Goal: Task Accomplishment & Management: Use online tool/utility

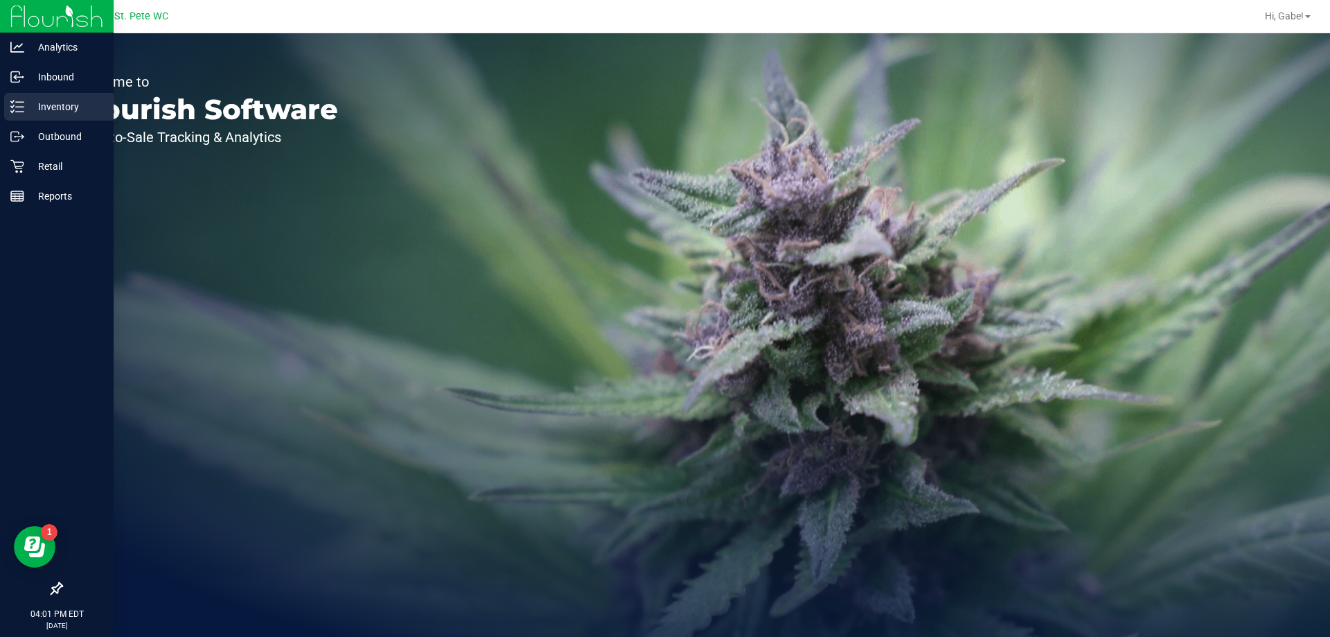
click at [51, 120] on div "Inventory" at bounding box center [58, 107] width 109 height 28
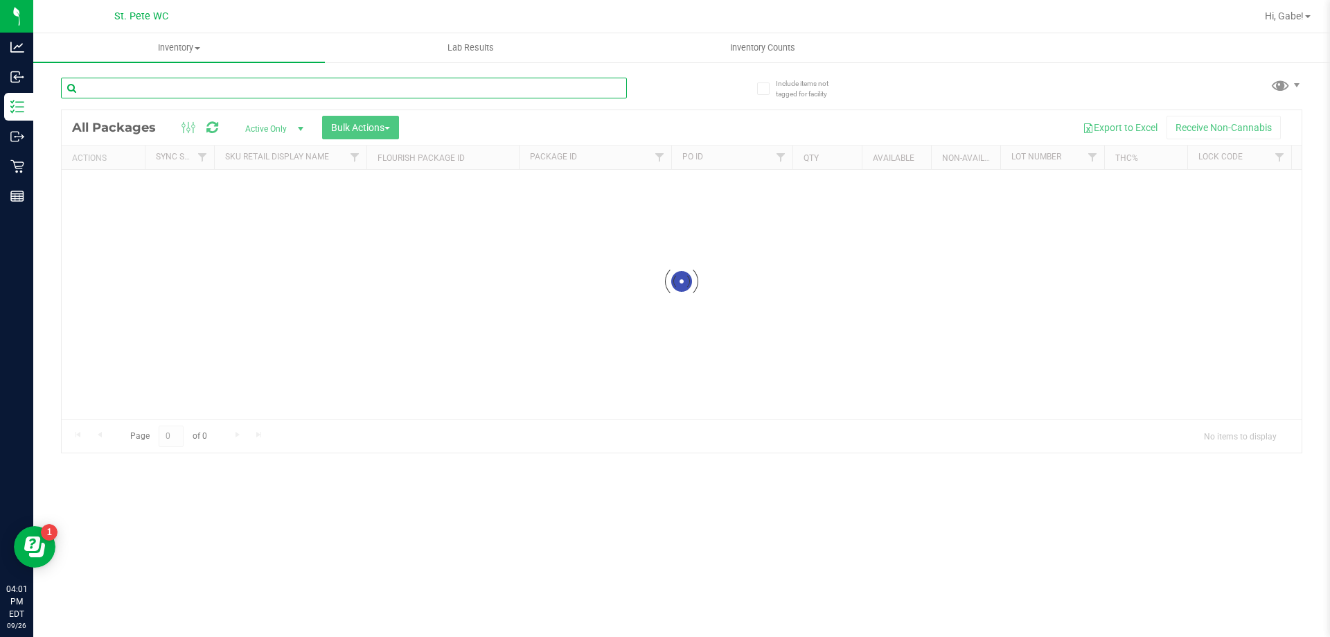
click at [129, 78] on input "text" at bounding box center [344, 88] width 566 height 21
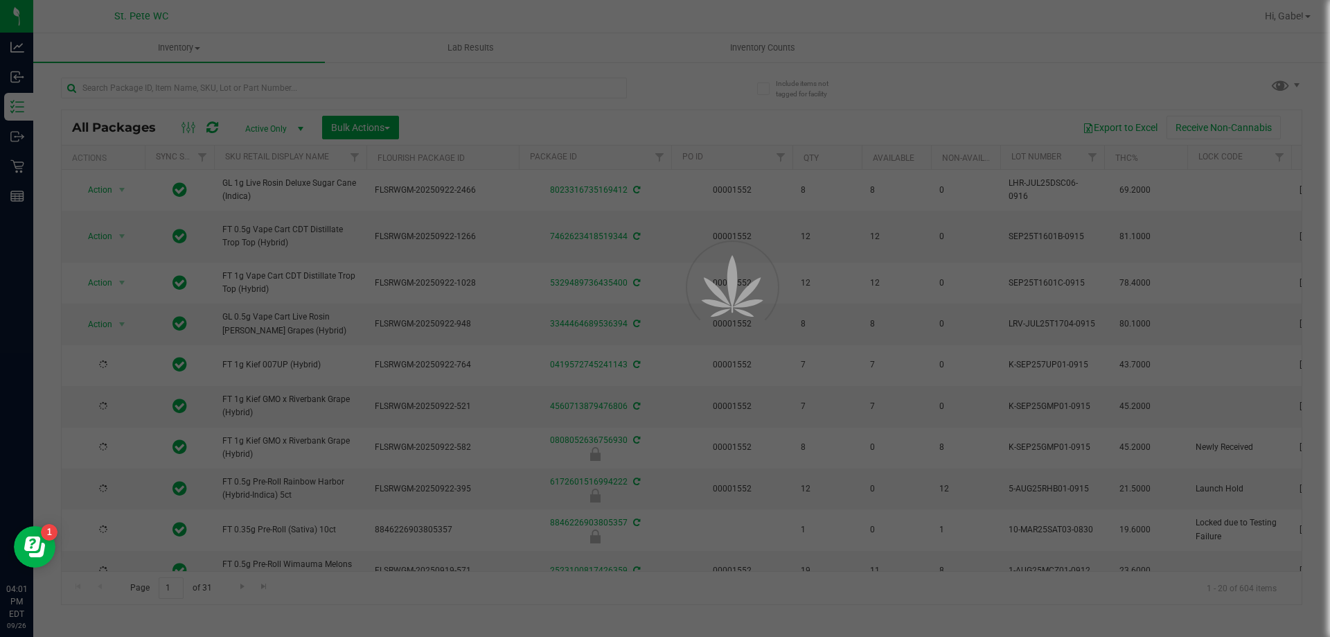
click at [128, 82] on div at bounding box center [665, 318] width 1330 height 637
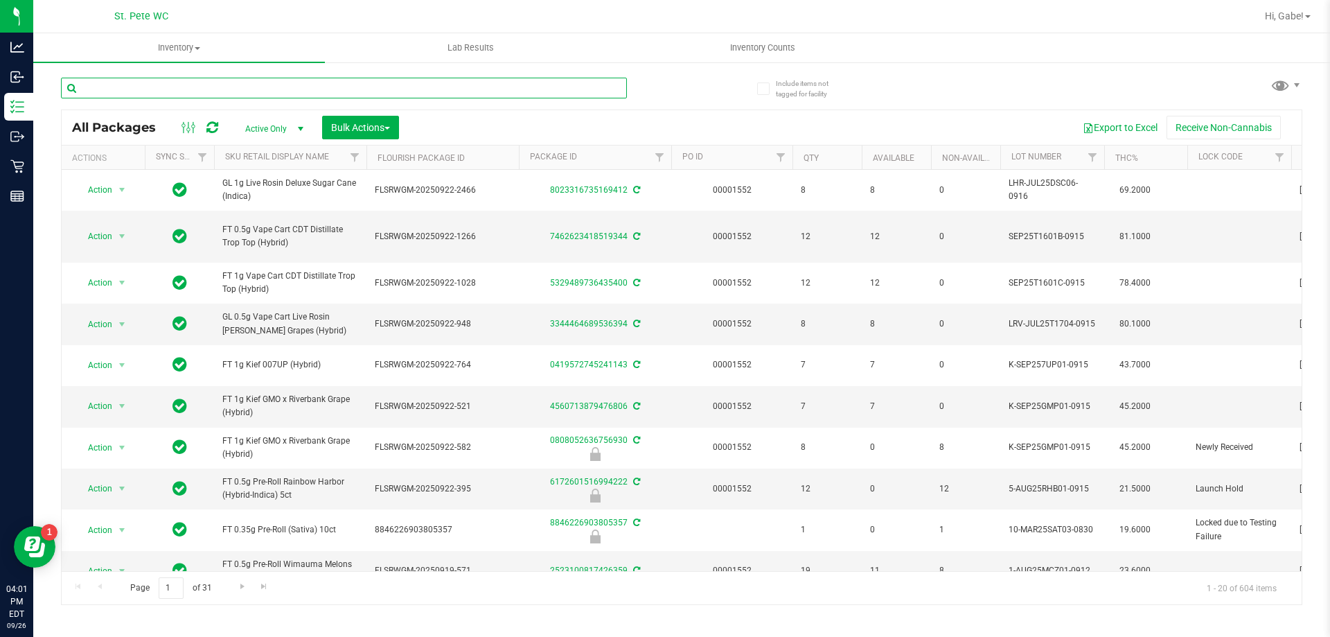
click at [128, 82] on input "text" at bounding box center [344, 88] width 566 height 21
type input "W-AUG25T1701-0830"
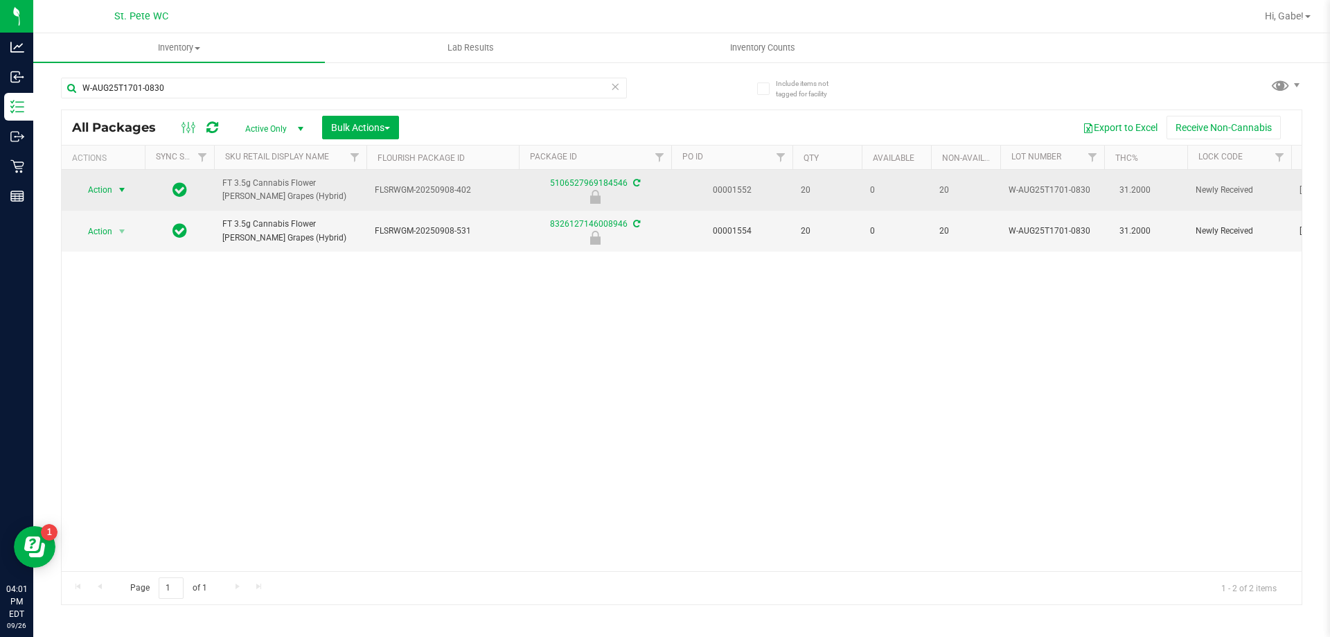
click at [121, 193] on span "select" at bounding box center [121, 189] width 11 height 11
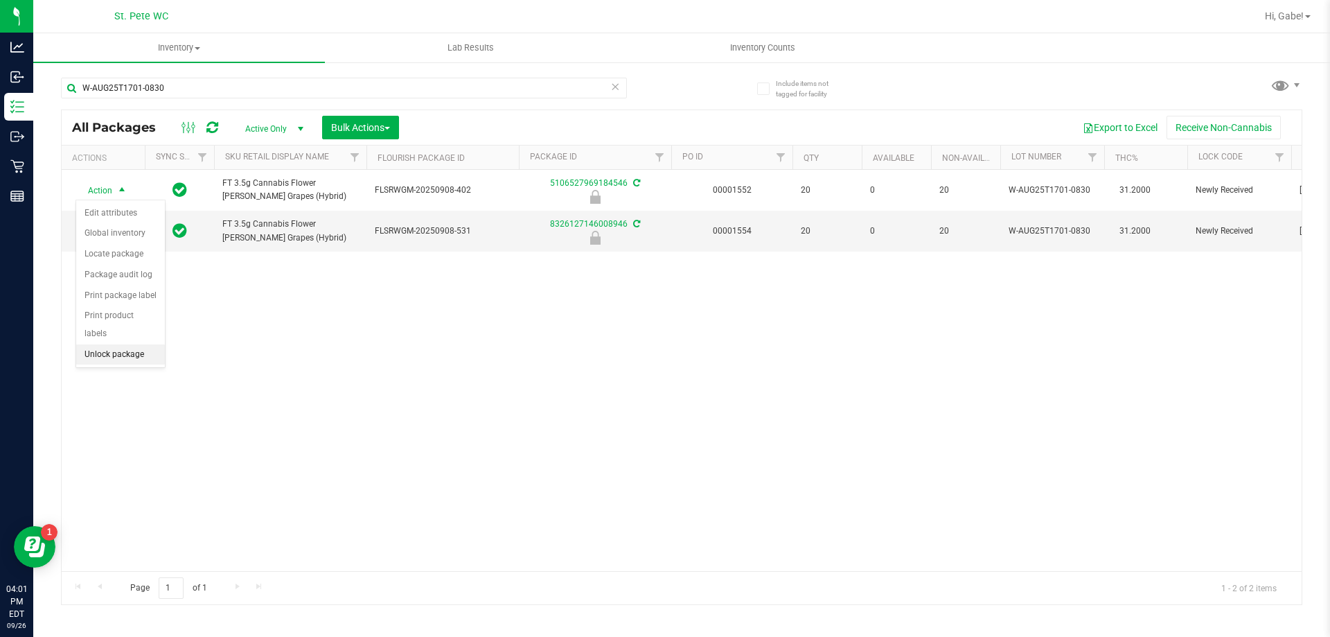
click at [107, 344] on li "Unlock package" at bounding box center [120, 354] width 89 height 21
